Goal: Complete application form

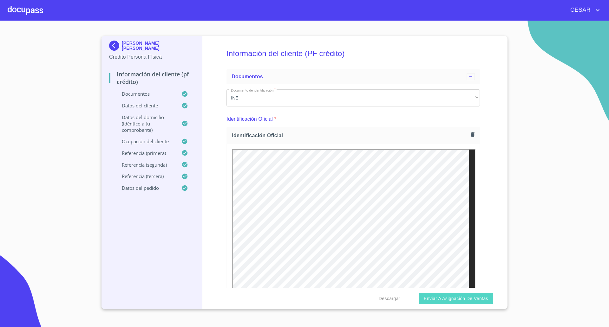
click at [430, 297] on span "Enviar a Asignación de Ventas" at bounding box center [455, 299] width 64 height 8
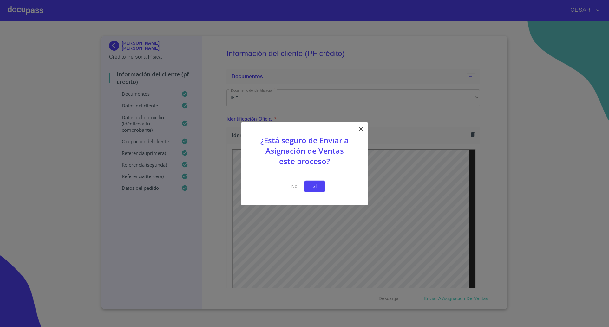
click at [313, 190] on span "Si" at bounding box center [314, 187] width 10 height 8
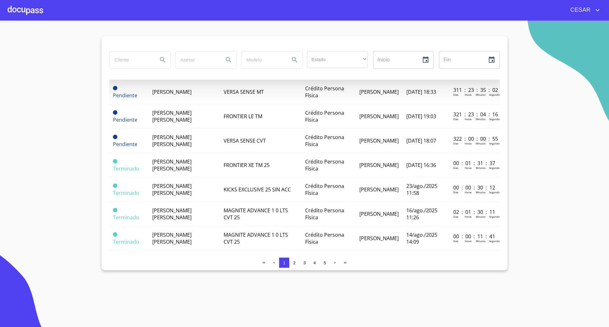
scroll to position [119, 0]
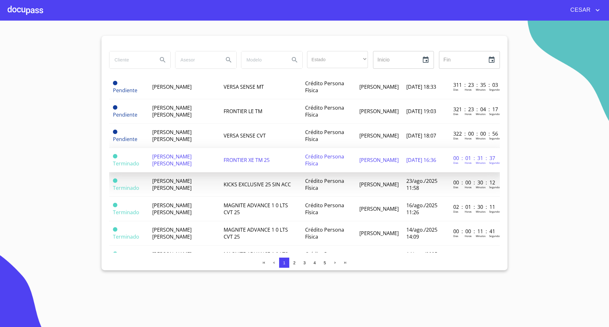
click at [166, 156] on span "[PERSON_NAME] [PERSON_NAME]" at bounding box center [171, 160] width 39 height 14
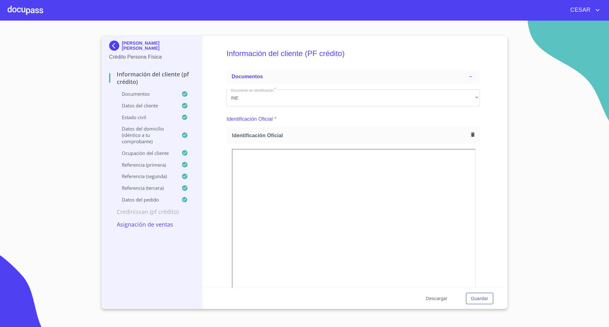
click at [438, 301] on span "Descargar" at bounding box center [437, 299] width 22 height 8
click at [436, 300] on span "Descargar" at bounding box center [437, 299] width 22 height 8
click at [475, 296] on span "Guardar" at bounding box center [479, 299] width 17 height 8
